Goal: Task Accomplishment & Management: Manage account settings

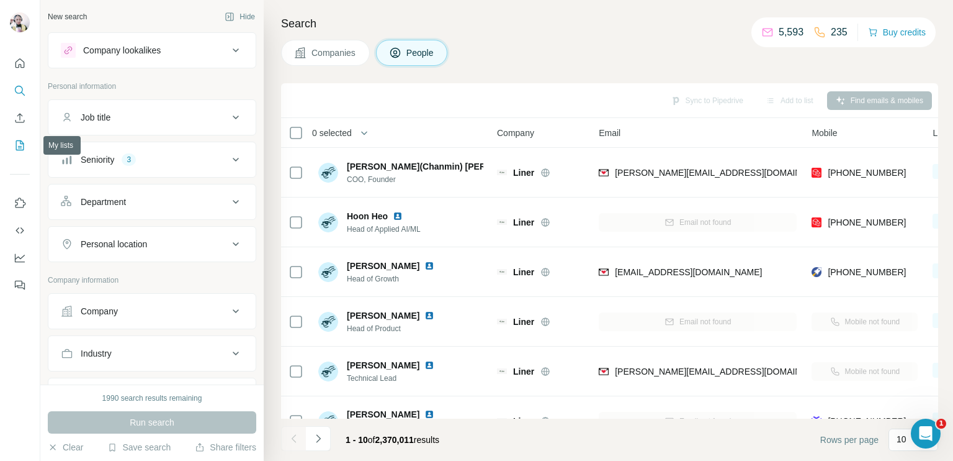
click at [22, 148] on icon "My lists" at bounding box center [20, 145] width 12 height 12
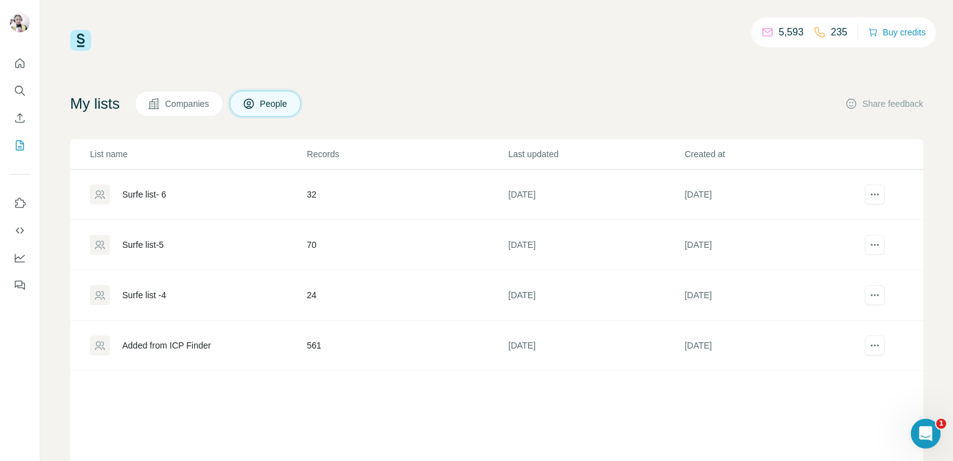
click at [245, 196] on div "Surfe list- 6" at bounding box center [198, 194] width 216 height 20
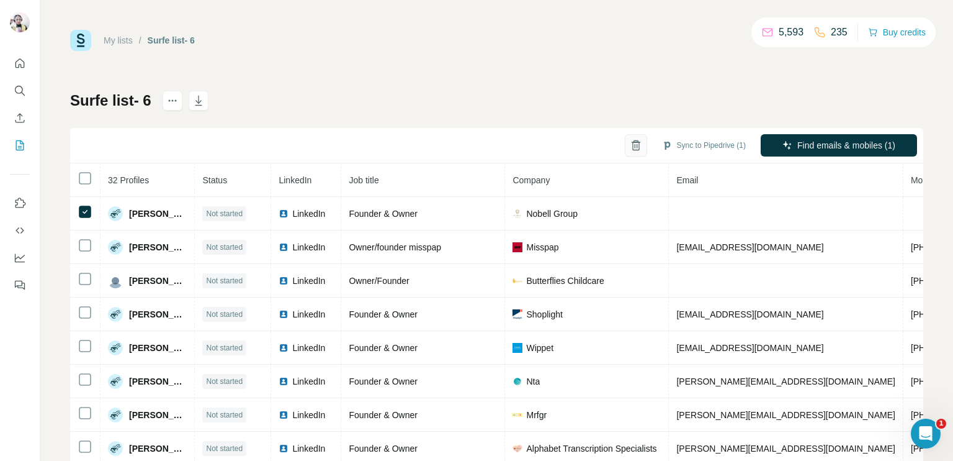
click at [631, 142] on icon "button" at bounding box center [635, 142] width 9 height 1
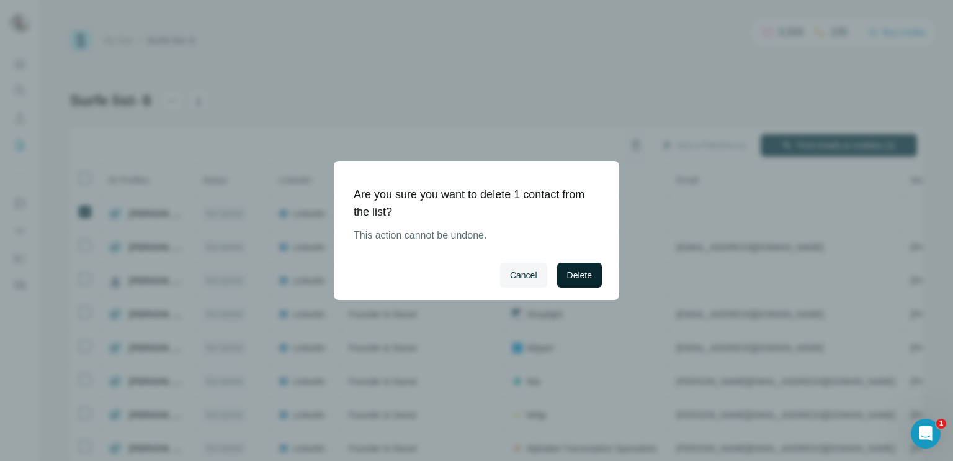
click at [571, 272] on span "Delete" at bounding box center [579, 275] width 25 height 12
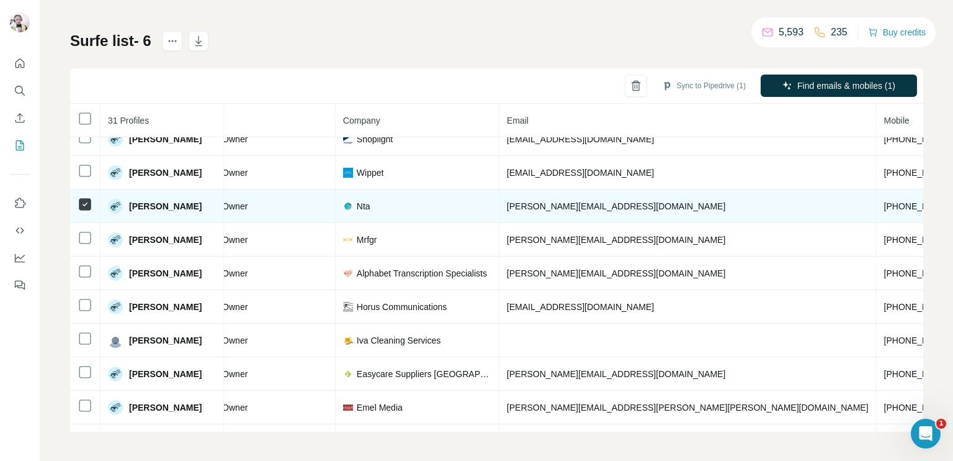
scroll to position [45, 199]
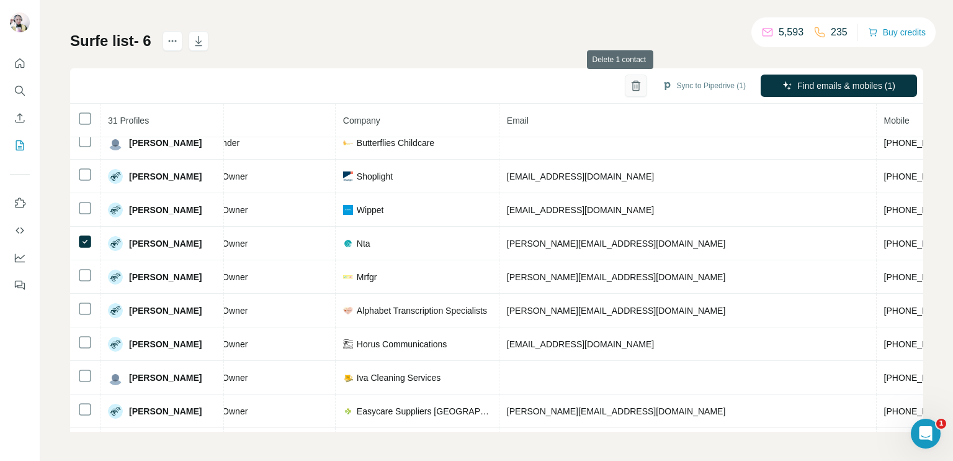
click at [630, 84] on icon "button" at bounding box center [636, 85] width 12 height 12
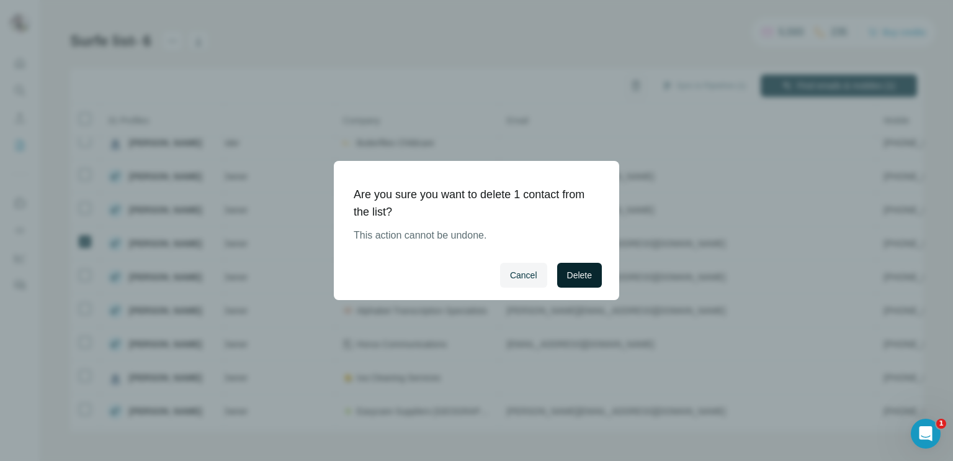
click at [581, 278] on span "Delete" at bounding box center [579, 275] width 25 height 12
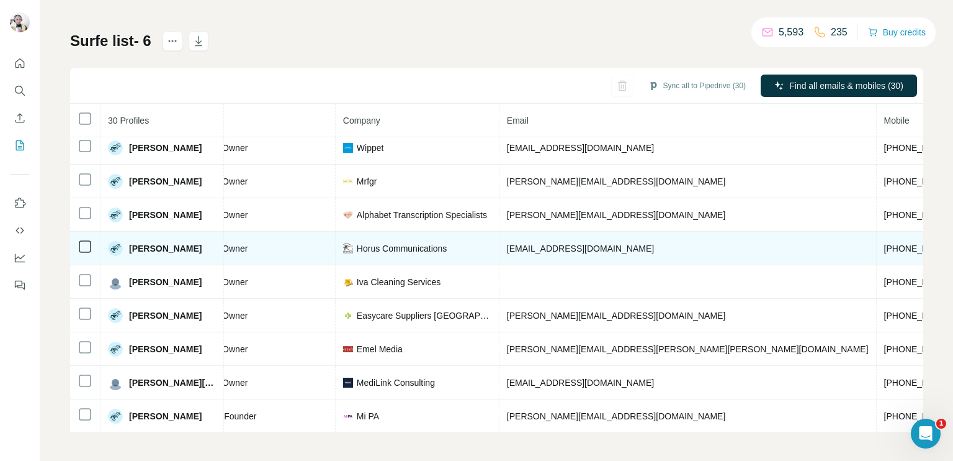
scroll to position [169, 199]
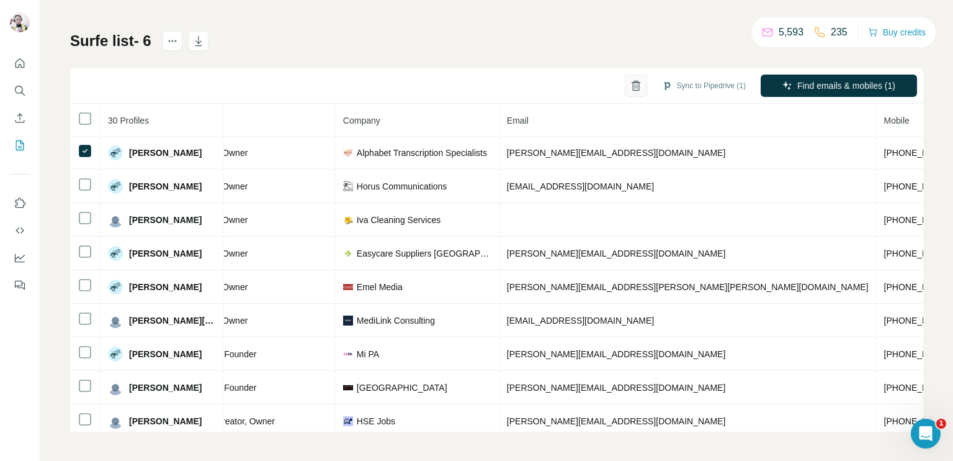
click at [632, 88] on icon "button" at bounding box center [635, 86] width 7 height 9
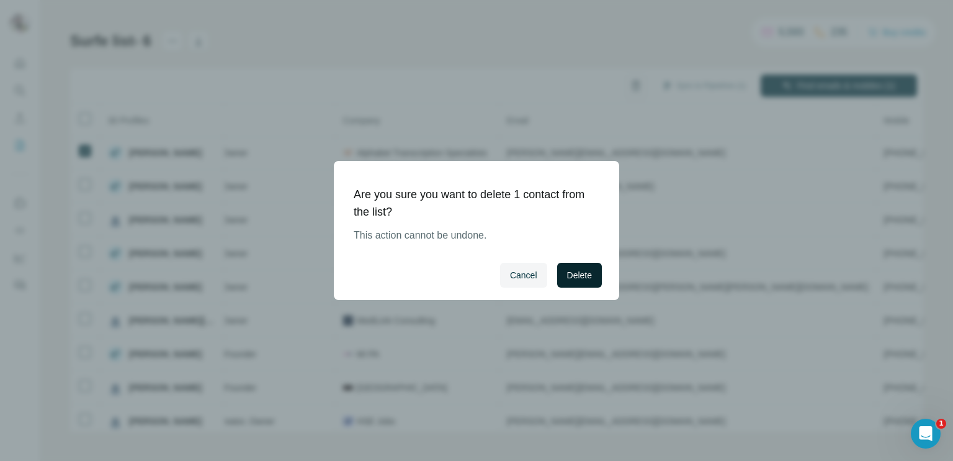
click at [568, 275] on span "Delete" at bounding box center [579, 275] width 25 height 12
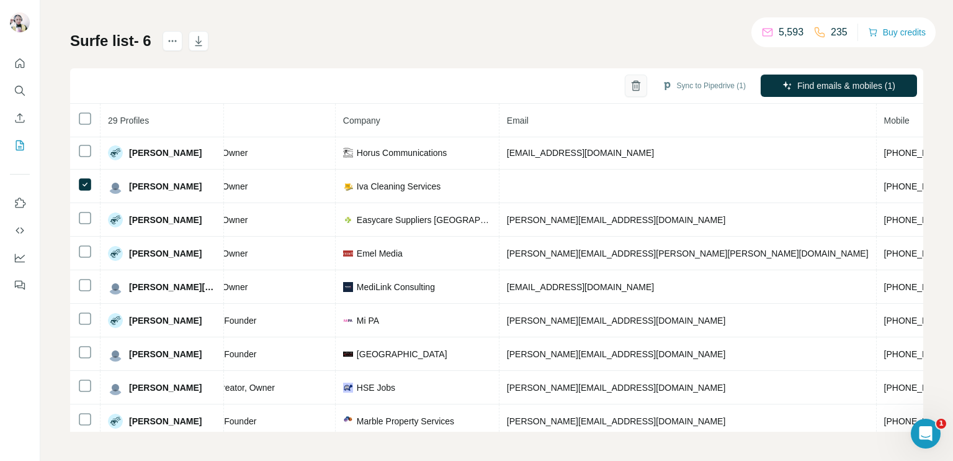
click at [630, 90] on icon "button" at bounding box center [636, 85] width 12 height 12
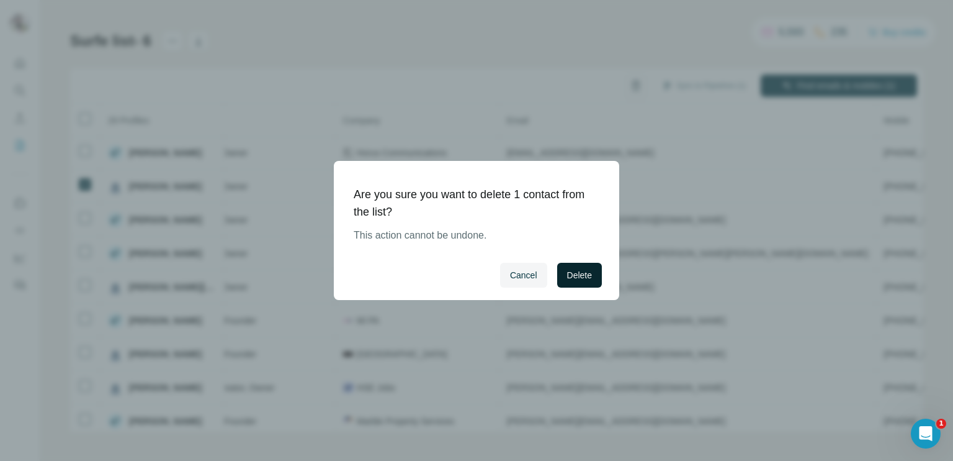
click at [564, 275] on button "Delete" at bounding box center [579, 275] width 45 height 25
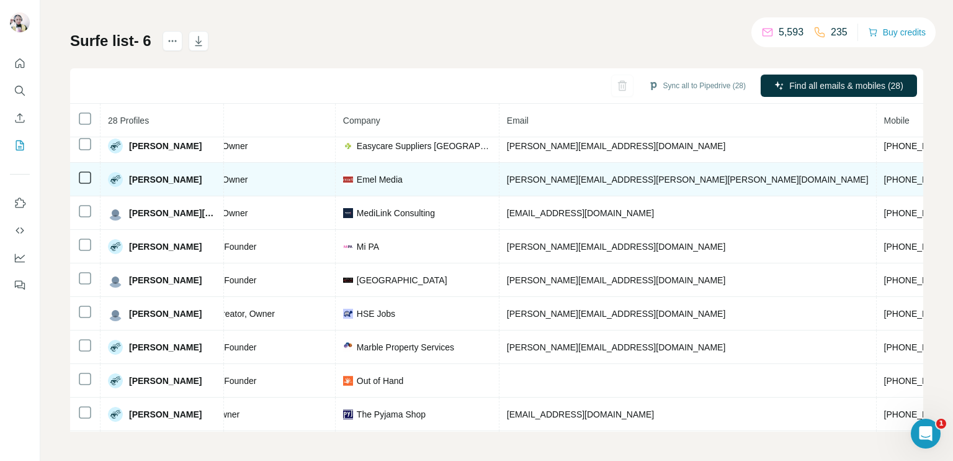
scroll to position [231, 199]
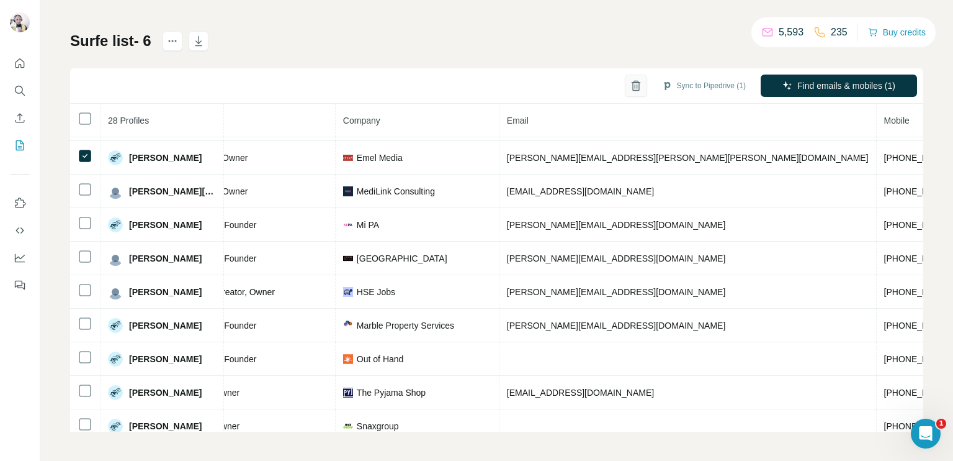
click at [630, 84] on icon "button" at bounding box center [636, 85] width 12 height 12
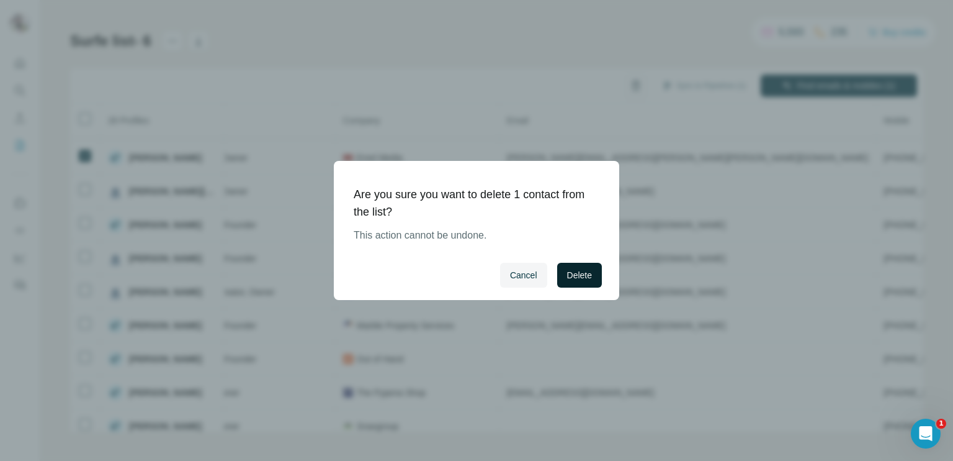
click at [576, 276] on span "Delete" at bounding box center [579, 275] width 25 height 12
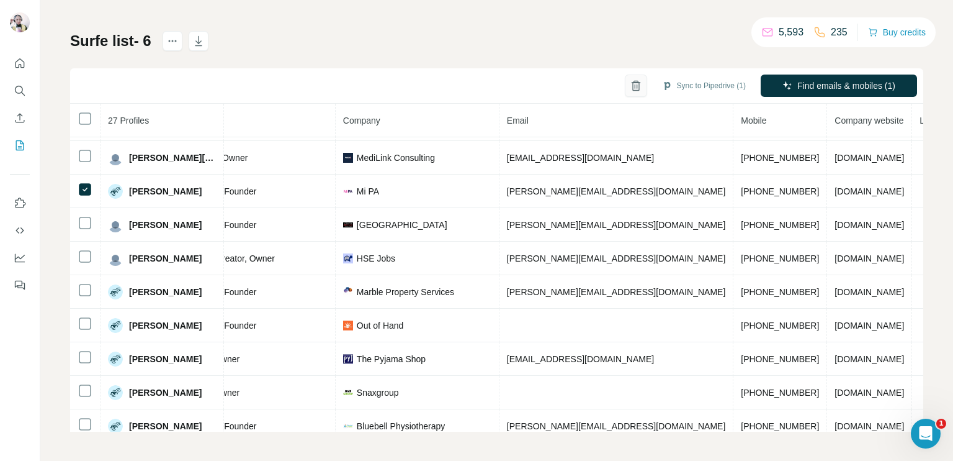
click at [630, 86] on icon "button" at bounding box center [636, 85] width 12 height 12
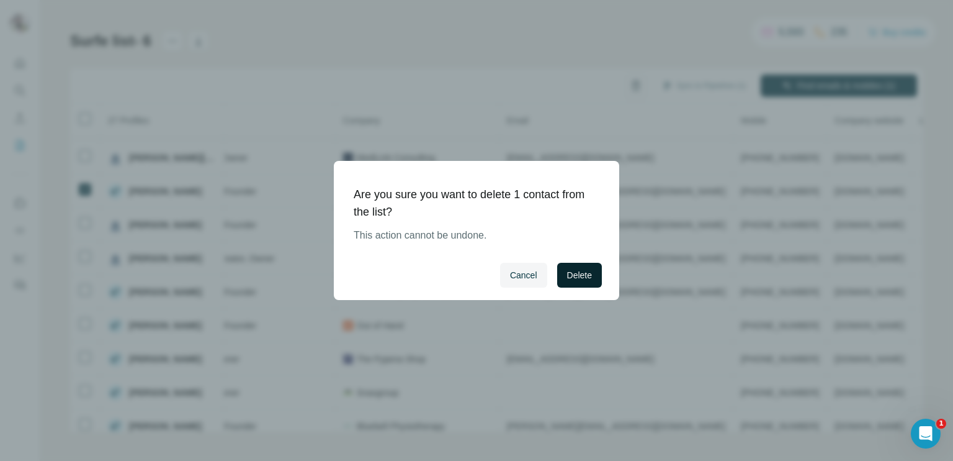
click at [580, 276] on span "Delete" at bounding box center [579, 275] width 25 height 12
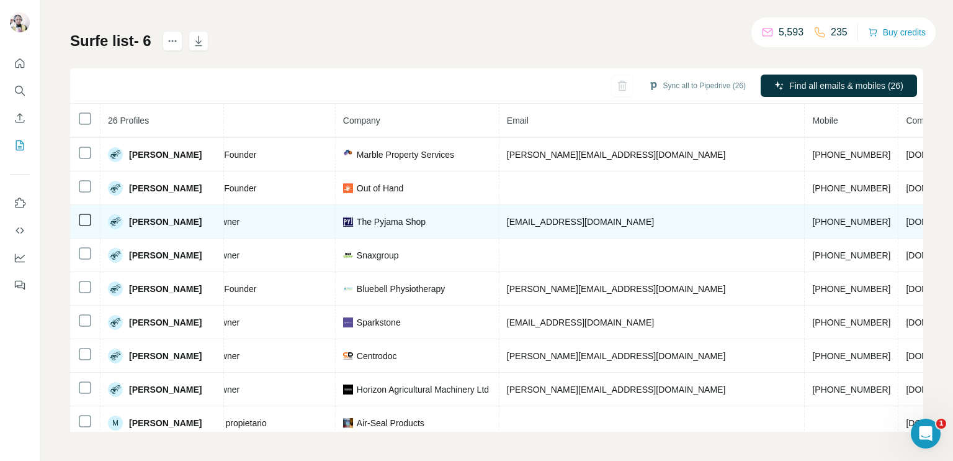
scroll to position [355, 199]
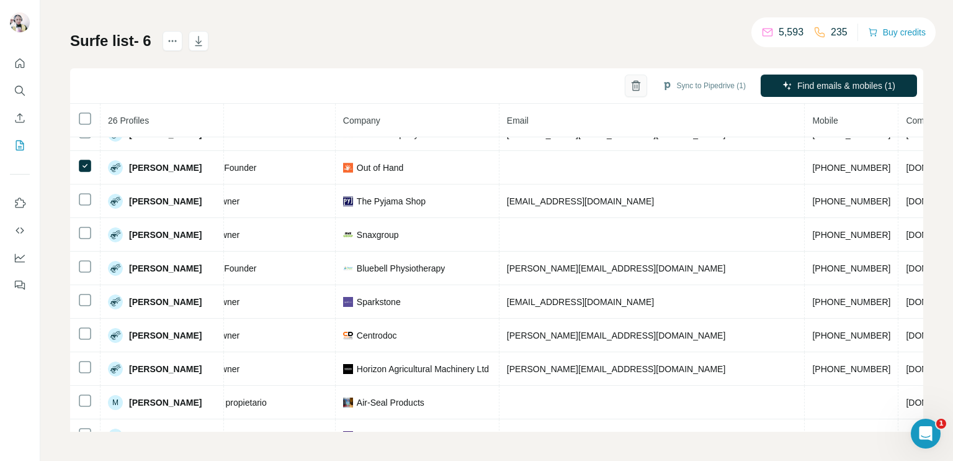
click at [630, 84] on icon "button" at bounding box center [636, 85] width 12 height 12
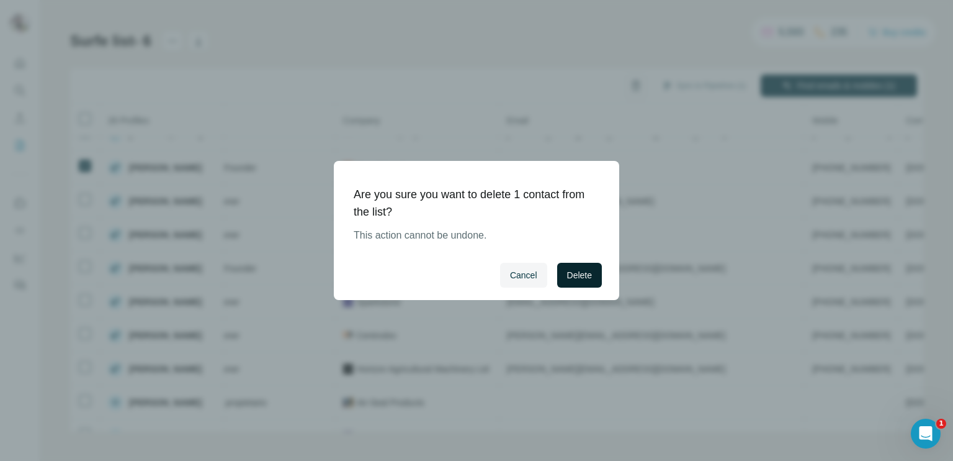
click at [578, 275] on span "Delete" at bounding box center [579, 275] width 25 height 12
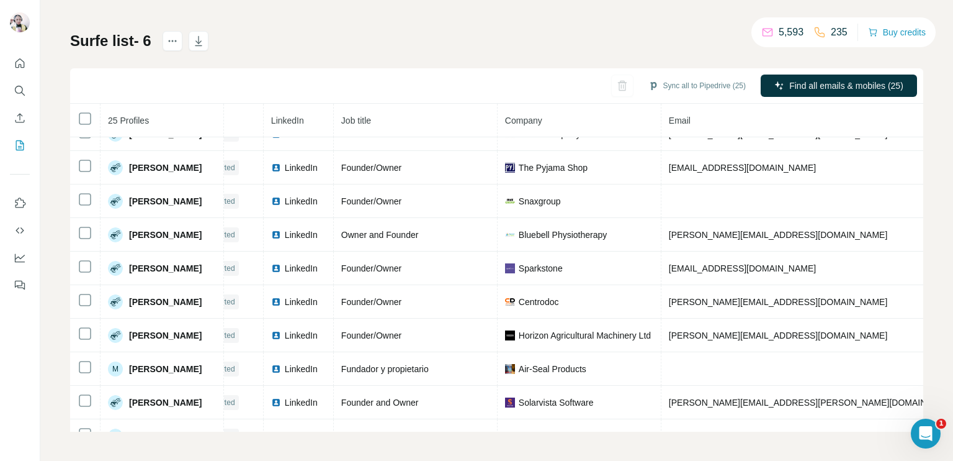
scroll to position [355, 0]
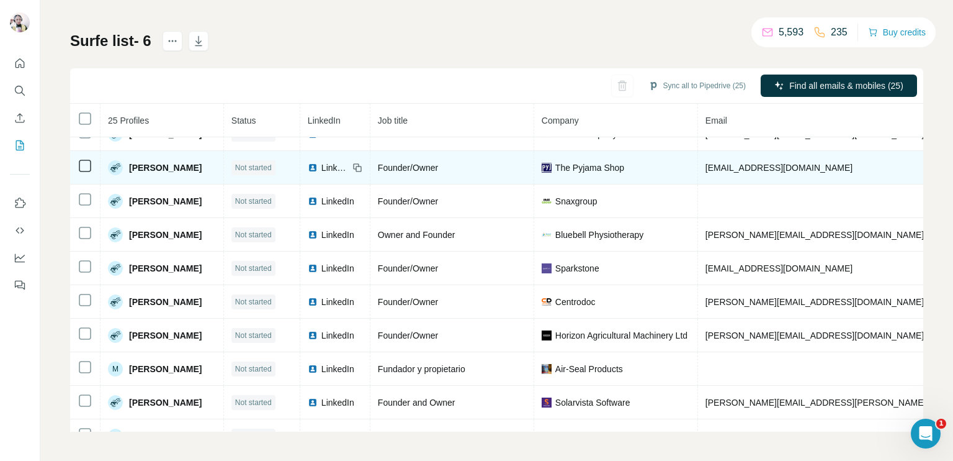
click at [338, 163] on span "LinkedIn" at bounding box center [334, 167] width 27 height 12
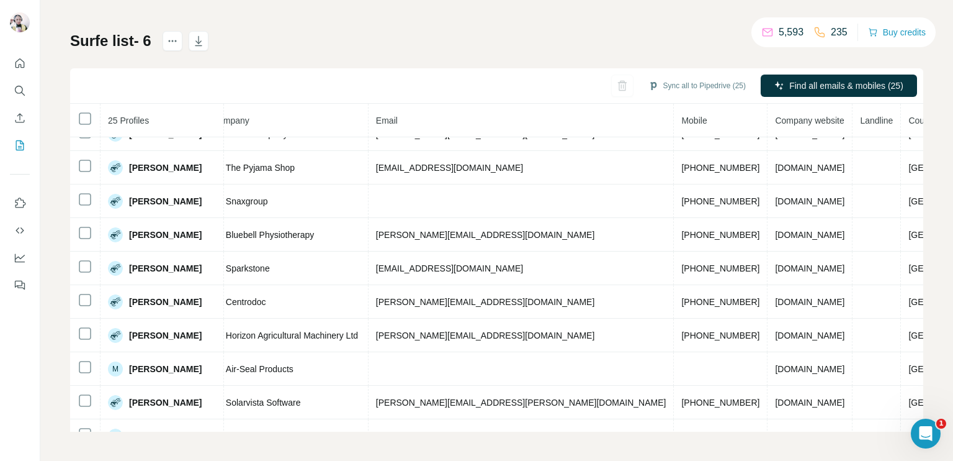
scroll to position [355, 349]
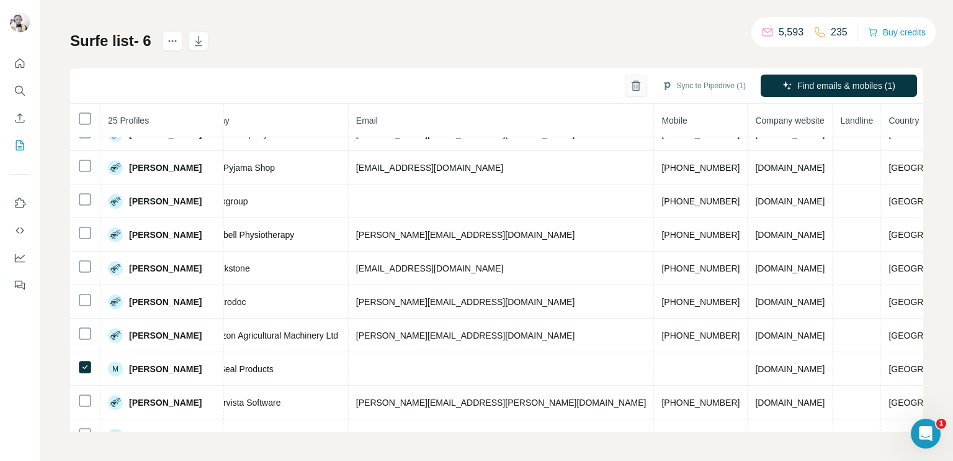
click at [630, 86] on icon "button" at bounding box center [636, 85] width 12 height 12
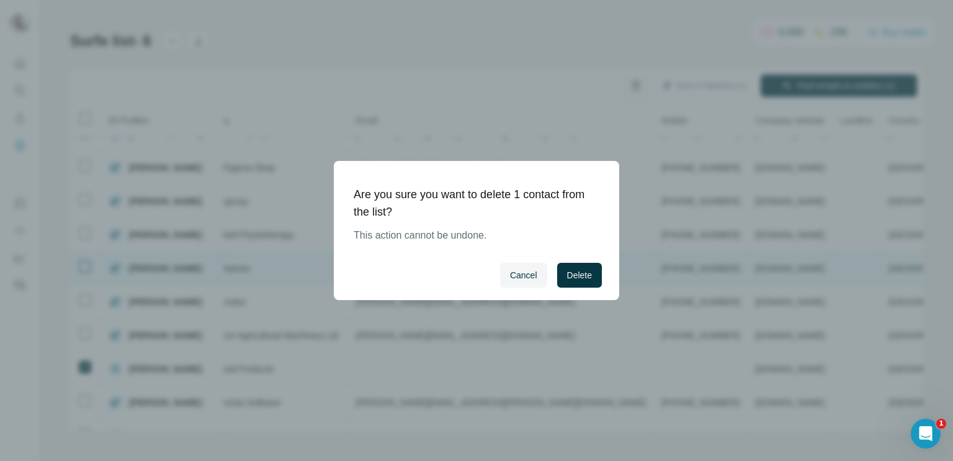
click at [582, 277] on span "Delete" at bounding box center [579, 275] width 25 height 12
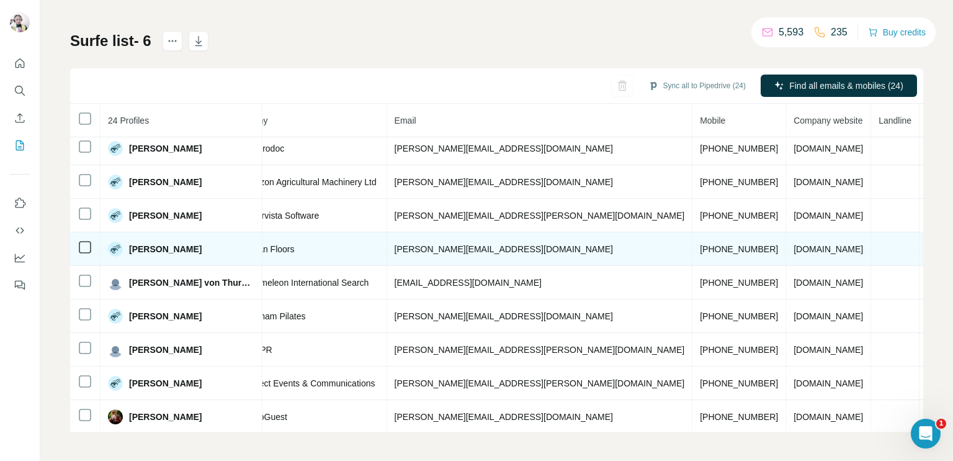
scroll to position [510, 349]
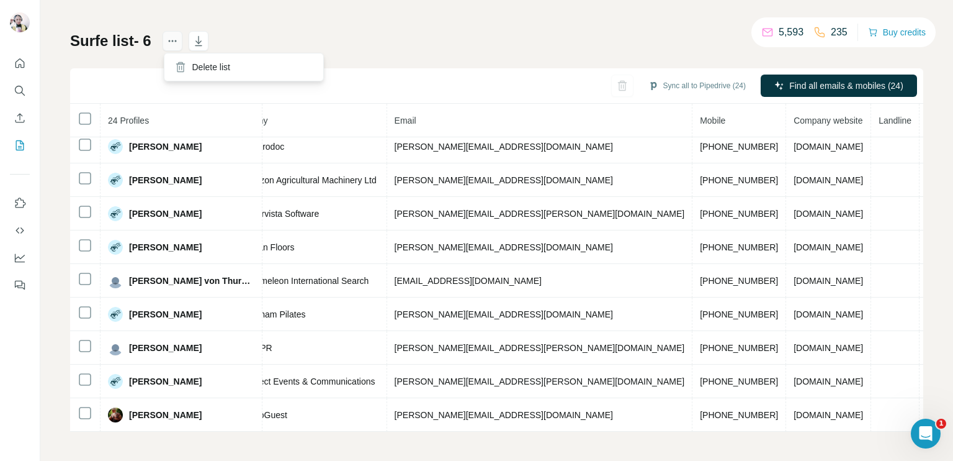
click at [167, 44] on button "actions" at bounding box center [173, 41] width 20 height 20
click at [330, 64] on div "Surfe list- 6 Sync all to Pipedrive (24) Find all emails & mobiles (24) 24 Prof…" at bounding box center [496, 231] width 853 height 400
click at [20, 145] on icon "My lists" at bounding box center [20, 145] width 12 height 12
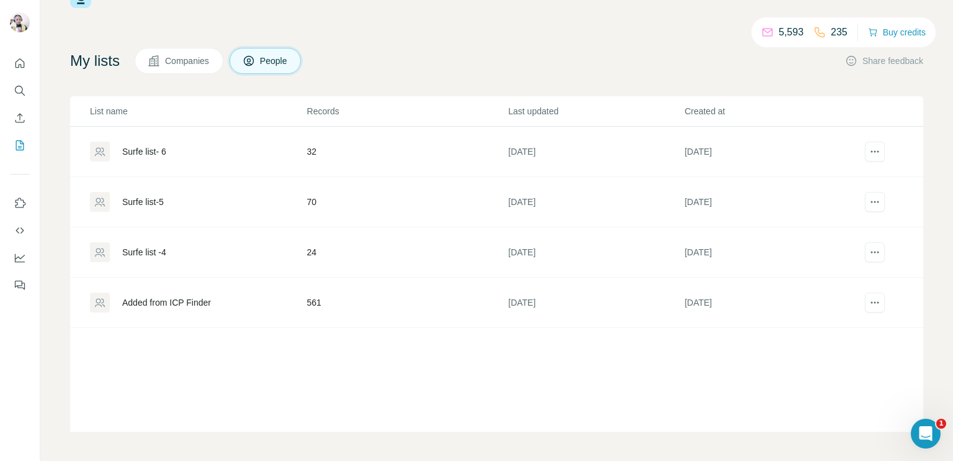
click at [148, 197] on div "Surfe list-5" at bounding box center [143, 201] width 42 height 12
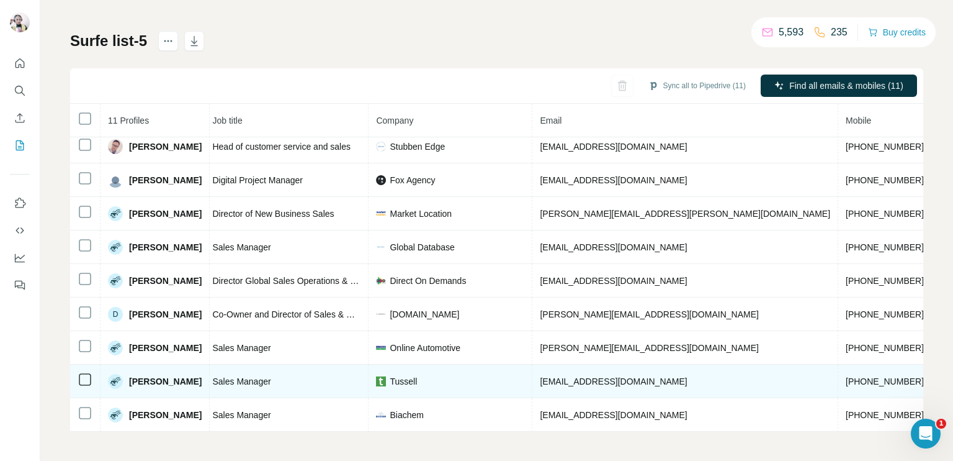
scroll to position [0, 151]
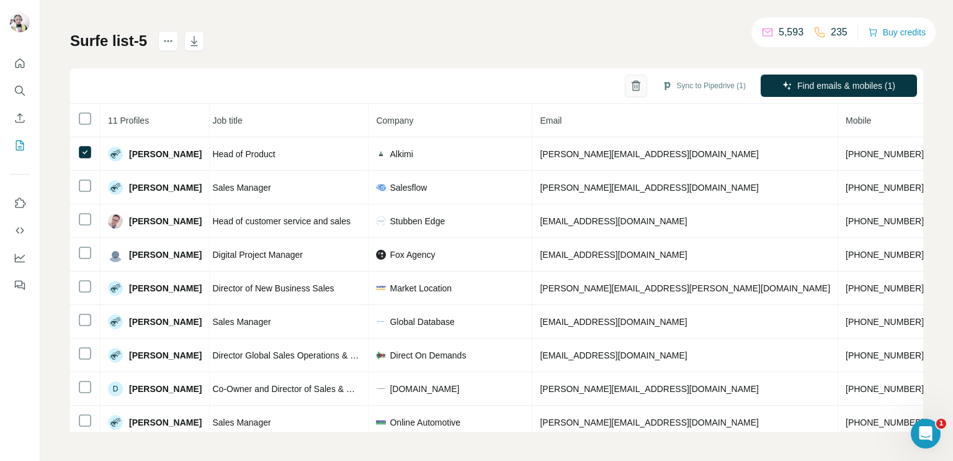
click at [625, 77] on button "button" at bounding box center [636, 85] width 22 height 22
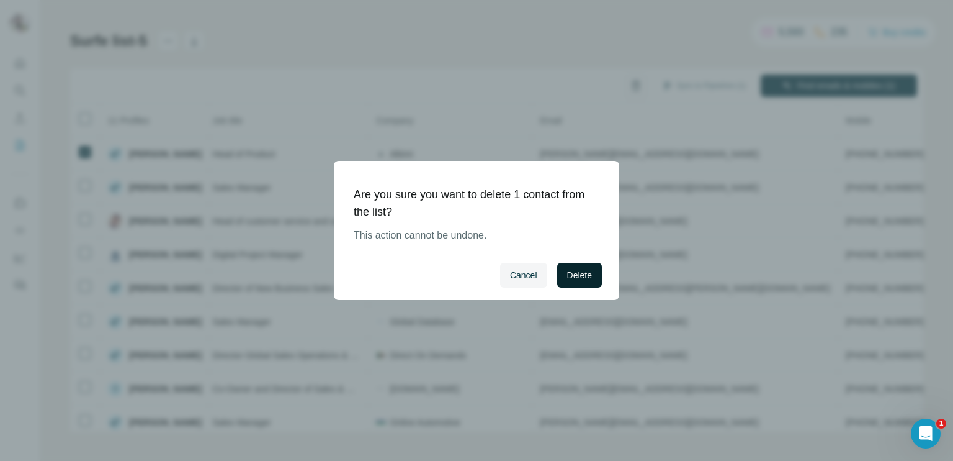
click at [573, 276] on span "Delete" at bounding box center [579, 275] width 25 height 12
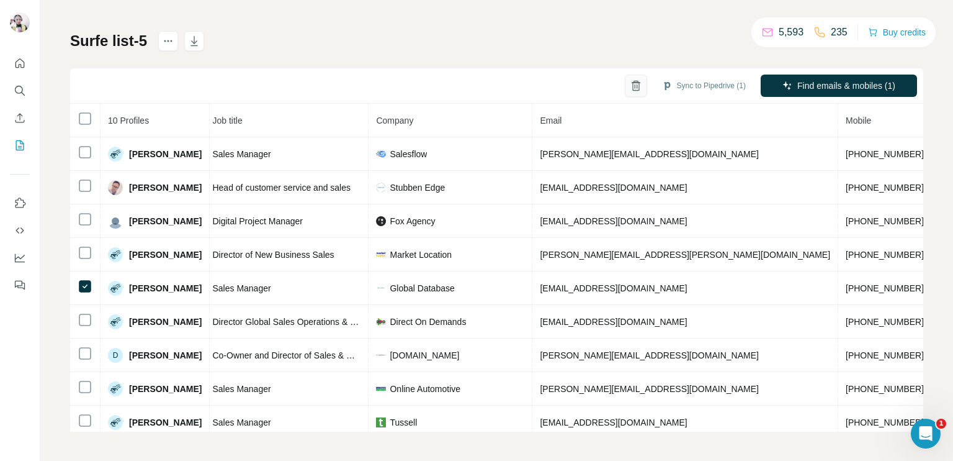
click at [632, 86] on icon "button" at bounding box center [635, 86] width 7 height 9
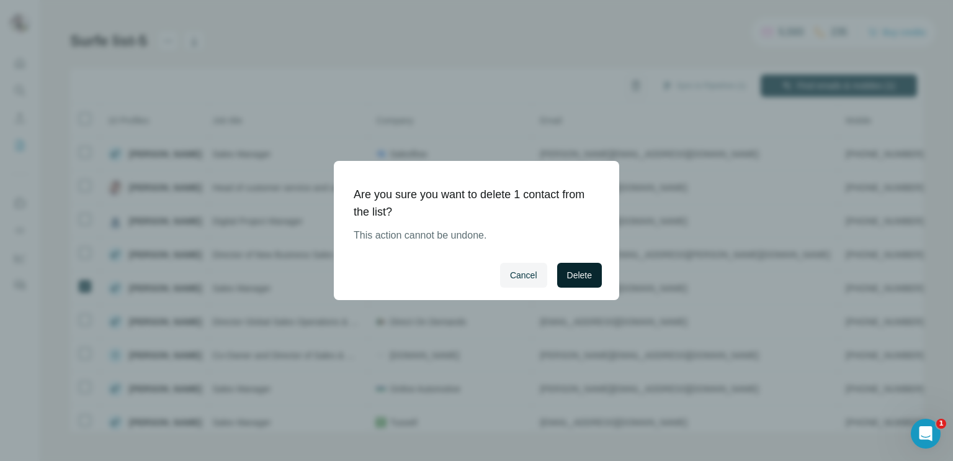
click at [591, 284] on button "Delete" at bounding box center [579, 275] width 45 height 25
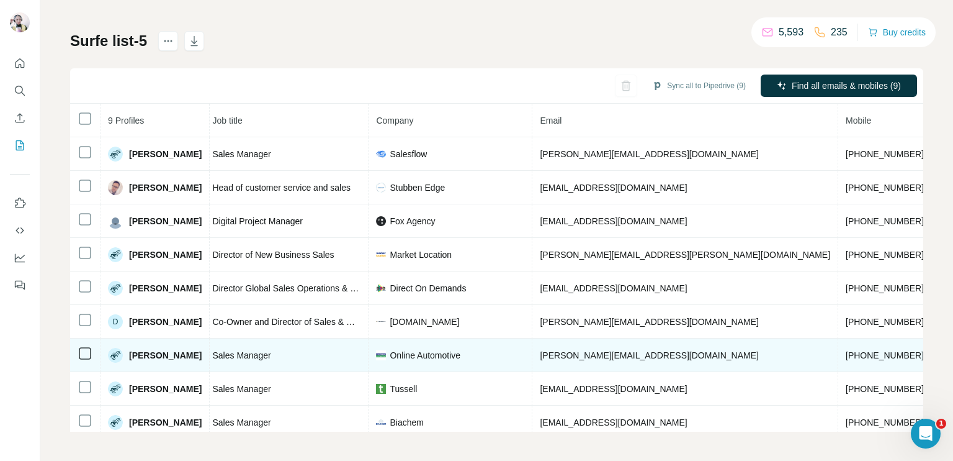
scroll to position [11, 151]
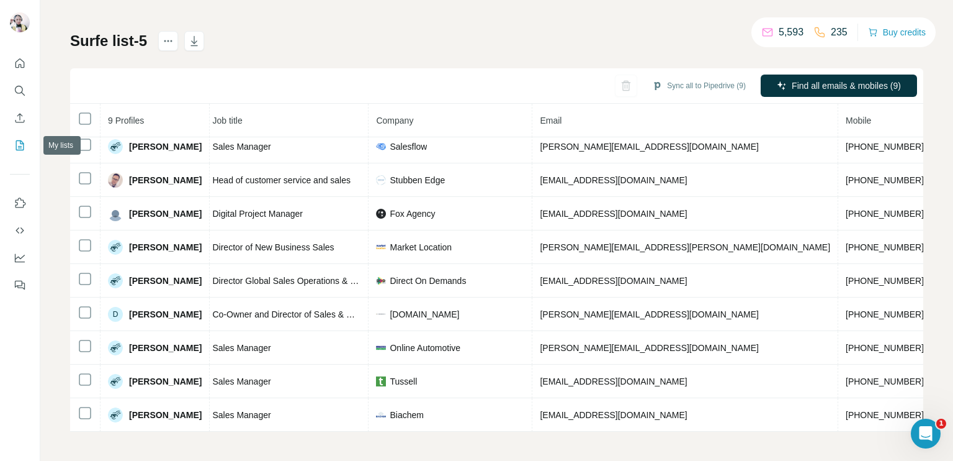
click at [18, 145] on icon "My lists" at bounding box center [20, 145] width 12 height 12
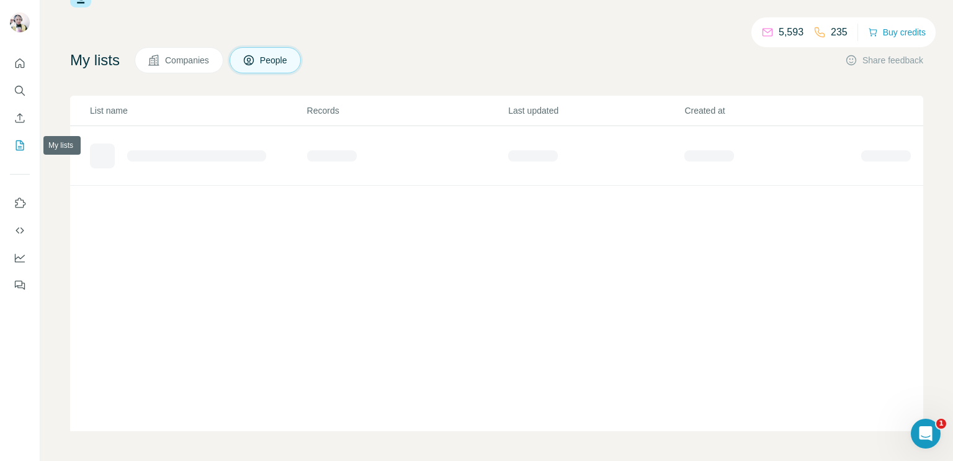
scroll to position [43, 0]
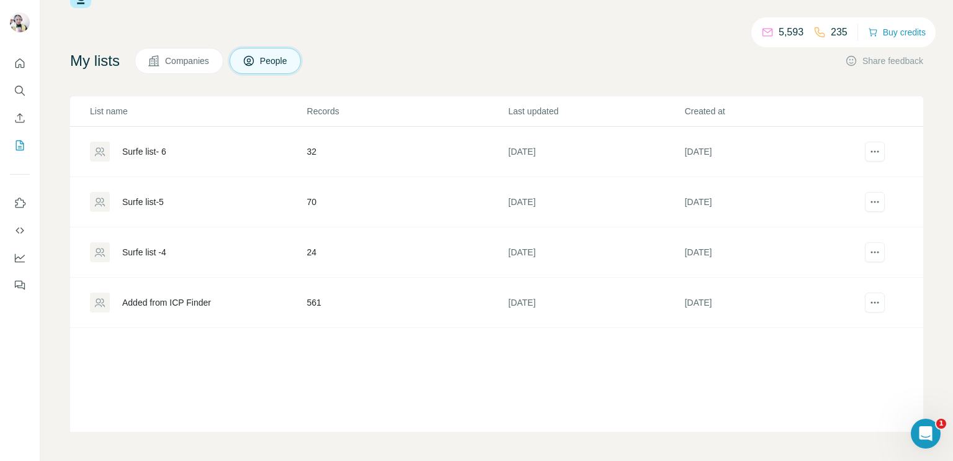
click at [207, 258] on div "Surfe list -4" at bounding box center [198, 252] width 216 height 20
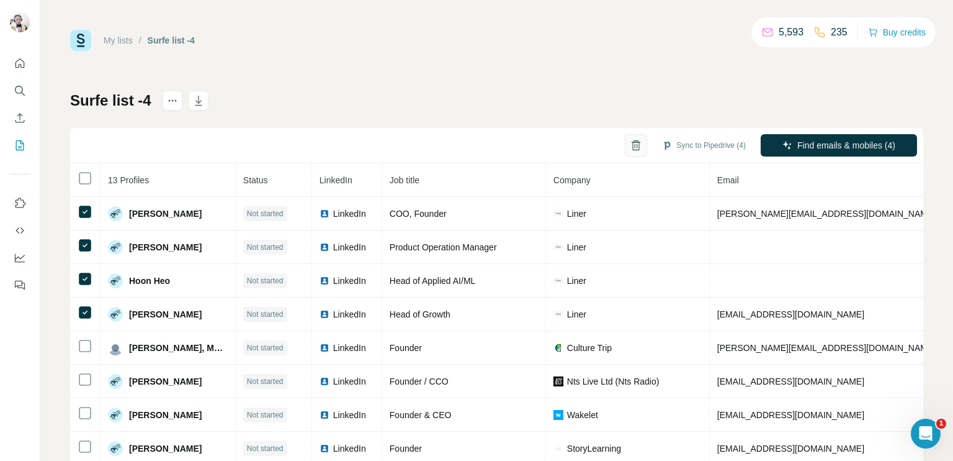
click at [630, 148] on icon "button" at bounding box center [636, 145] width 12 height 12
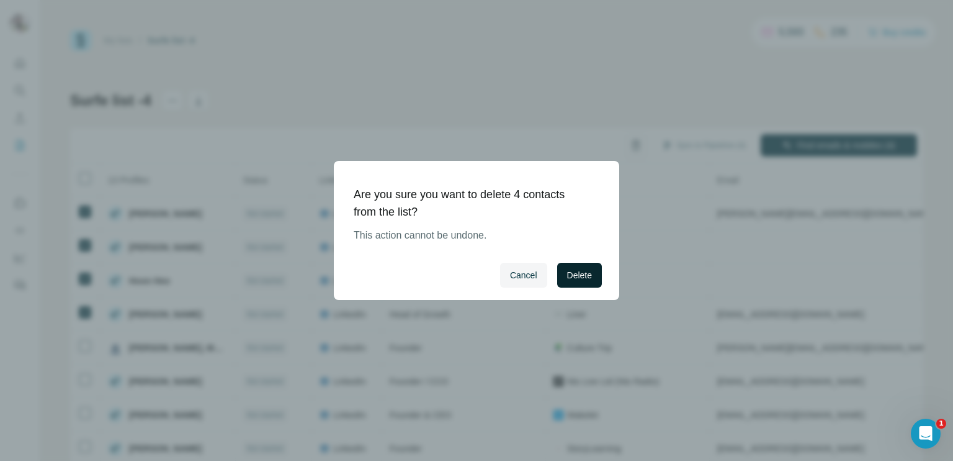
click at [572, 263] on button "Delete" at bounding box center [579, 275] width 45 height 25
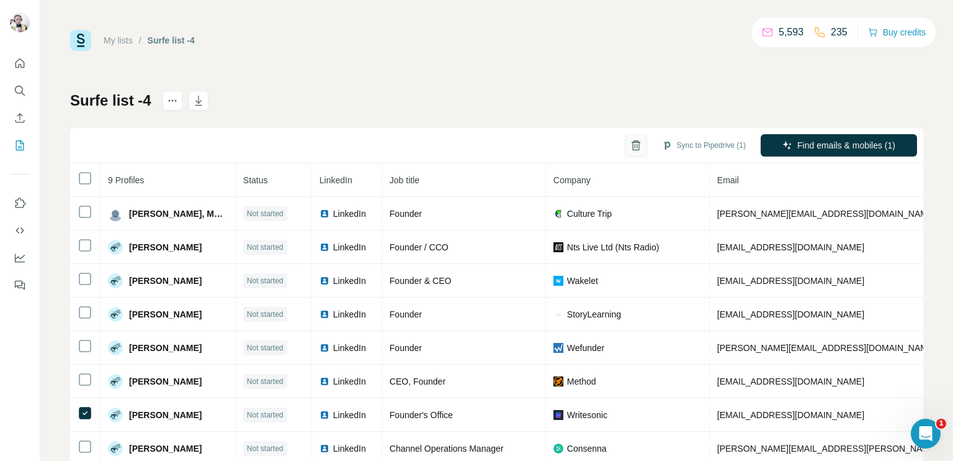
click at [630, 142] on icon "button" at bounding box center [636, 145] width 12 height 12
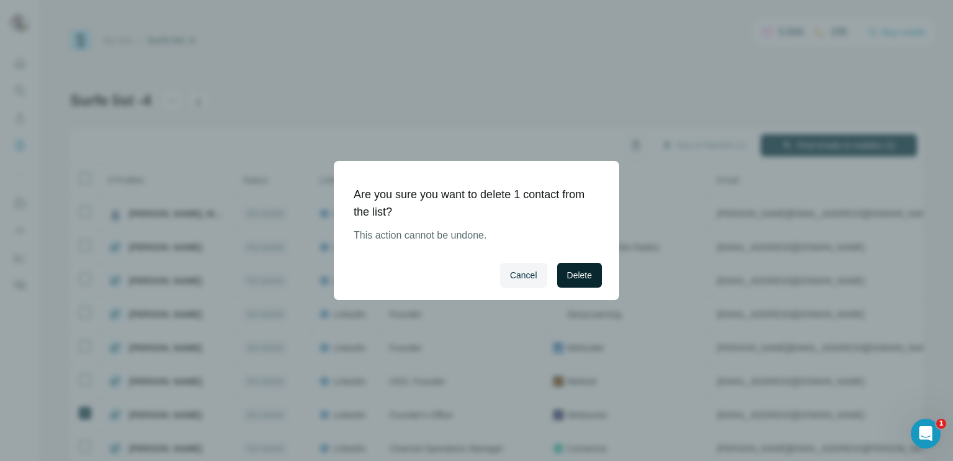
click at [590, 277] on span "Delete" at bounding box center [579, 275] width 25 height 12
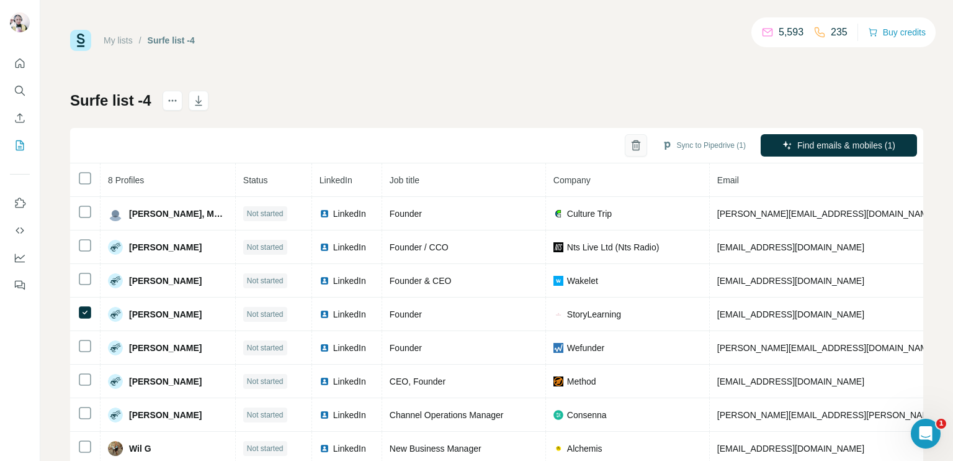
click at [625, 138] on button "button" at bounding box center [636, 145] width 22 height 22
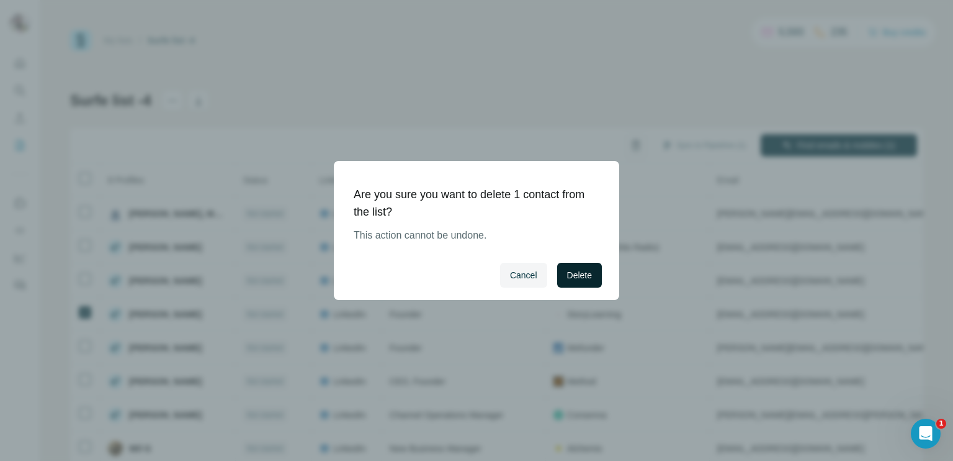
click at [571, 284] on button "Delete" at bounding box center [579, 275] width 45 height 25
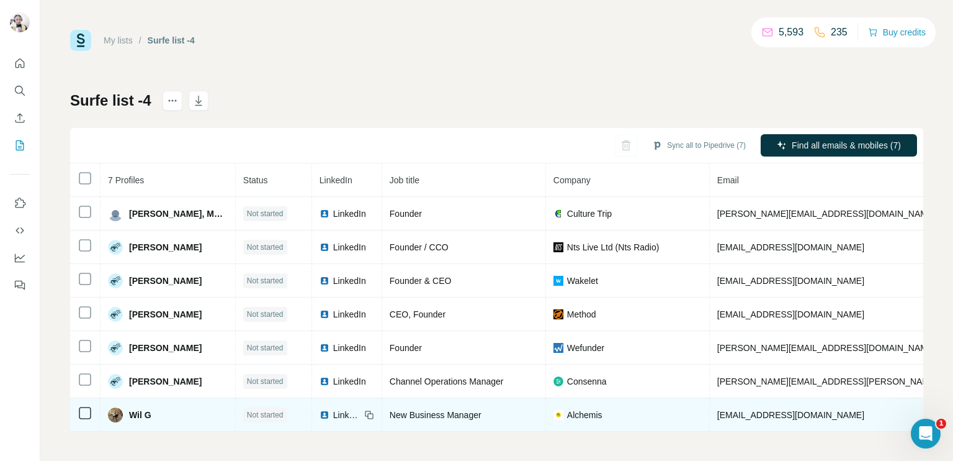
scroll to position [5, 0]
